Goal: Find specific page/section: Find specific page/section

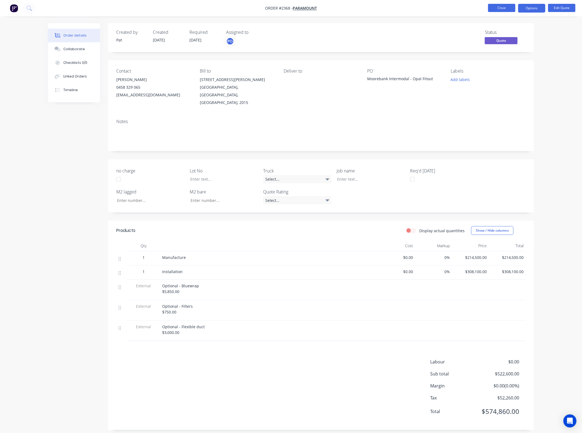
click at [508, 11] on button "Close" at bounding box center [501, 8] width 27 height 8
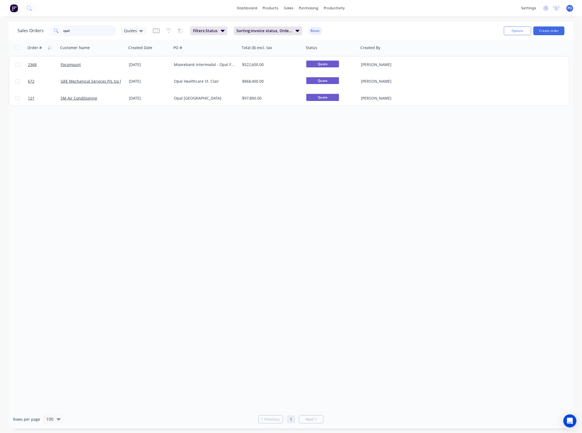
click at [91, 30] on input "opal" at bounding box center [89, 30] width 53 height 11
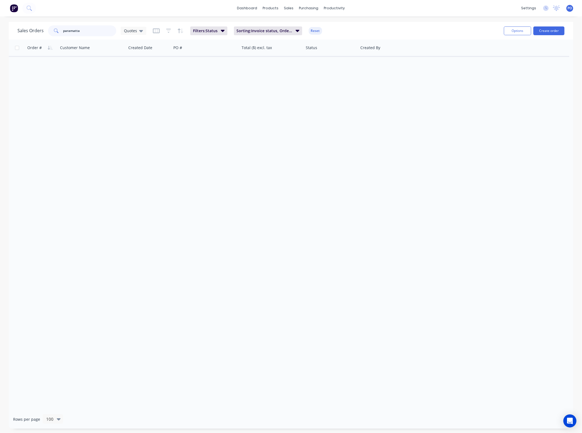
drag, startPoint x: 71, startPoint y: 29, endPoint x: 74, endPoint y: 30, distance: 2.8
click at [71, 29] on input "paramatta" at bounding box center [89, 30] width 53 height 11
click at [68, 30] on input "parammatta" at bounding box center [89, 30] width 53 height 11
click at [74, 29] on input "parammatta" at bounding box center [89, 30] width 53 height 11
drag, startPoint x: 94, startPoint y: 35, endPoint x: -23, endPoint y: 37, distance: 116.3
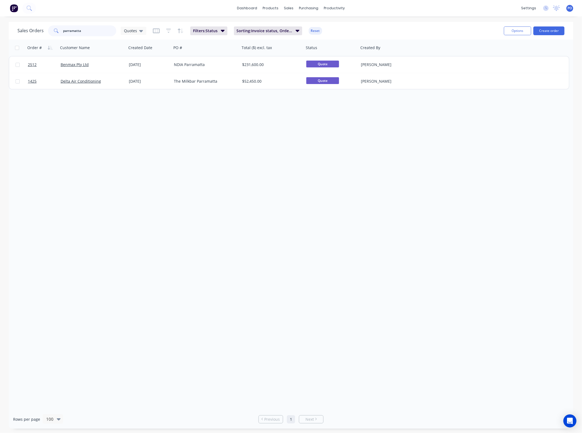
click at [0, 37] on html "dashboard products sales purchasing productivity dashboard products Product Cat…" at bounding box center [291, 216] width 582 height 433
type input "riverside"
drag, startPoint x: 86, startPoint y: 31, endPoint x: 0, endPoint y: 32, distance: 86.5
click at [26, 31] on div "[DEMOGRAPHIC_DATA] Orders riverside Quotes" at bounding box center [81, 30] width 129 height 11
